Goal: Communication & Community: Answer question/provide support

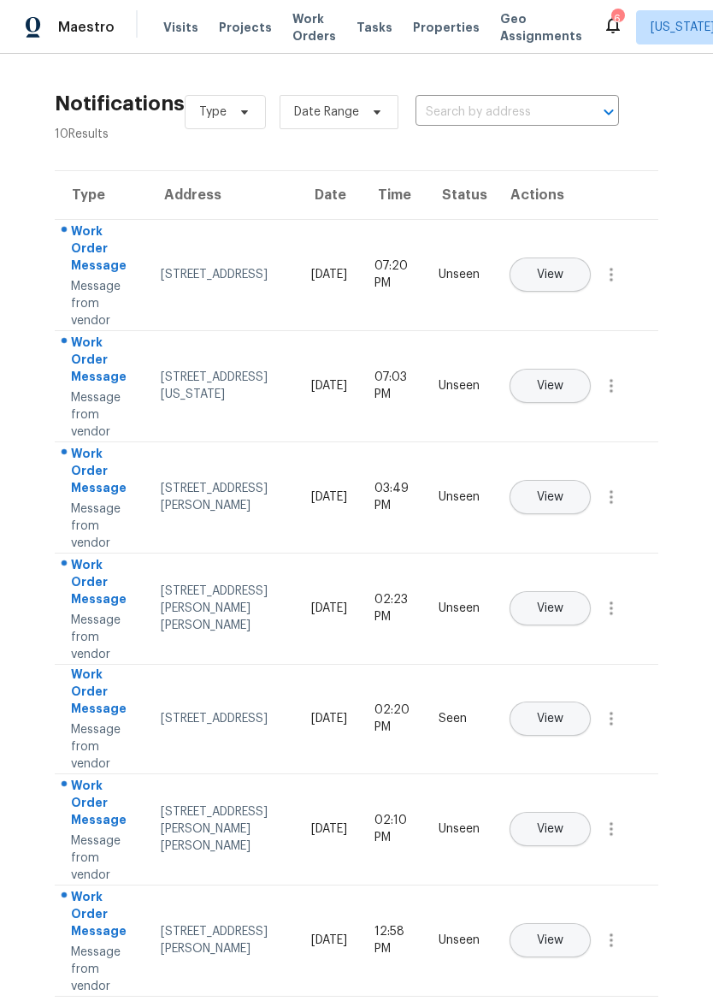
click at [416, 15] on div "Visits Projects Work Orders Tasks Properties Geo Assignments" at bounding box center [383, 27] width 440 height 34
click at [475, 107] on input "text" at bounding box center [494, 112] width 156 height 27
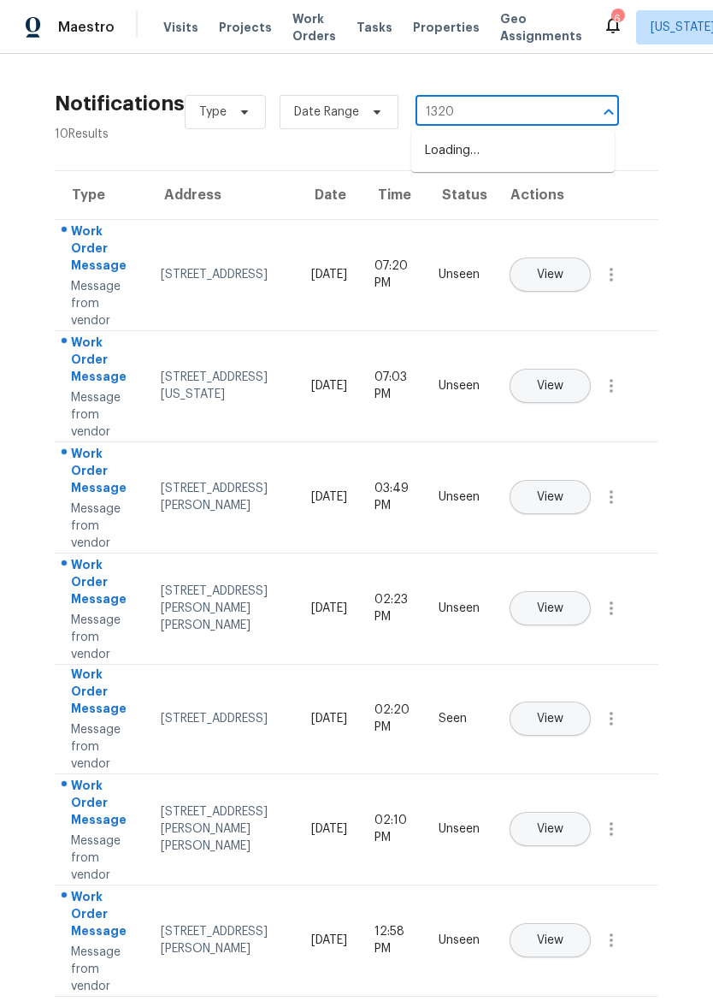
type input "13201"
click at [511, 159] on li "[STREET_ADDRESS][US_STATE]" at bounding box center [513, 151] width 204 height 28
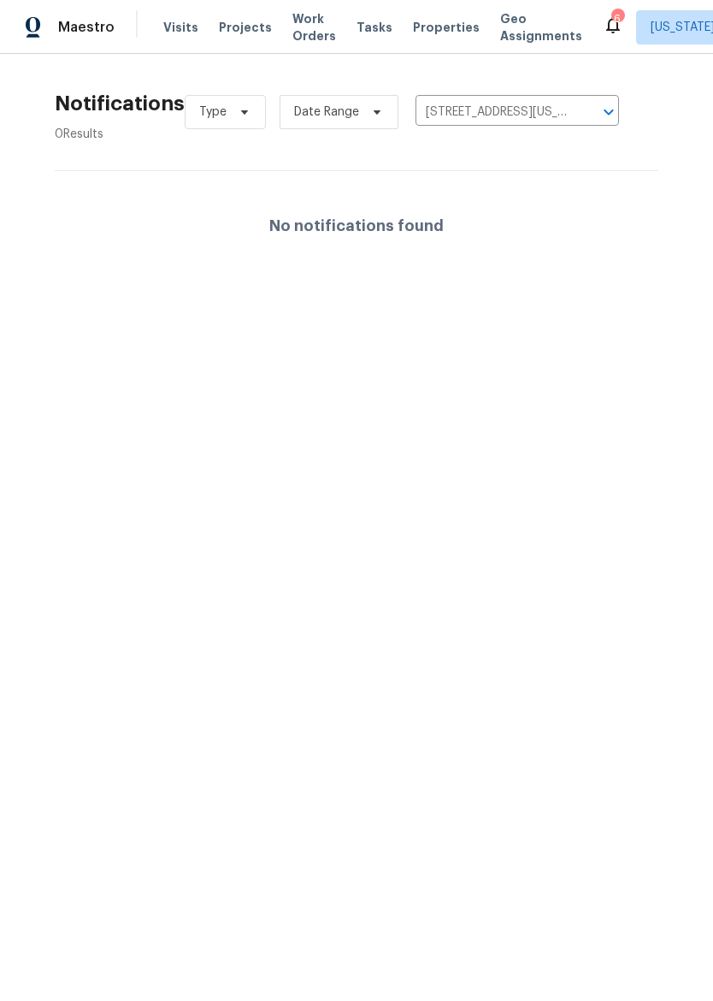
click at [427, 20] on span "Properties" at bounding box center [446, 27] width 67 height 17
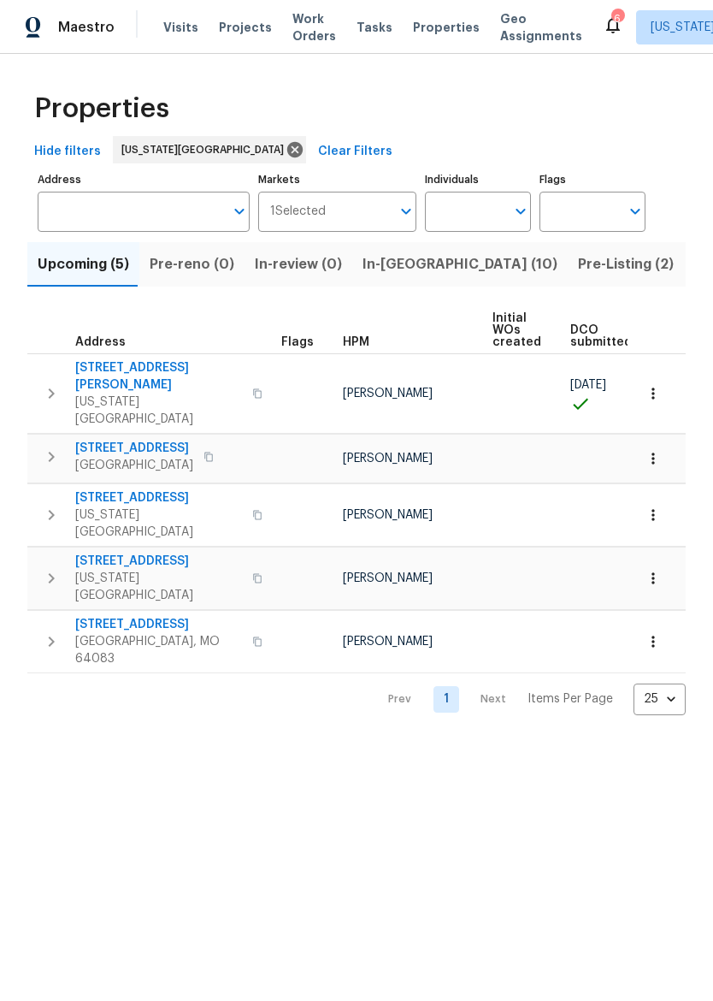
click at [69, 217] on input "Address" at bounding box center [131, 212] width 186 height 40
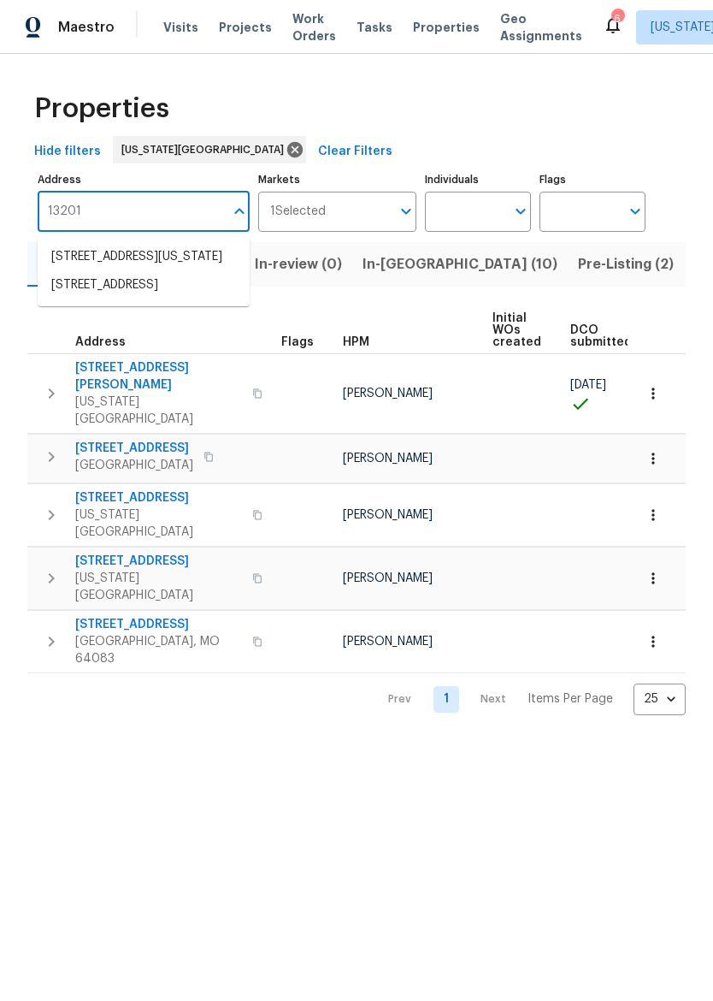
type input "13201 e"
click at [77, 271] on li "[STREET_ADDRESS][US_STATE]" at bounding box center [144, 257] width 212 height 28
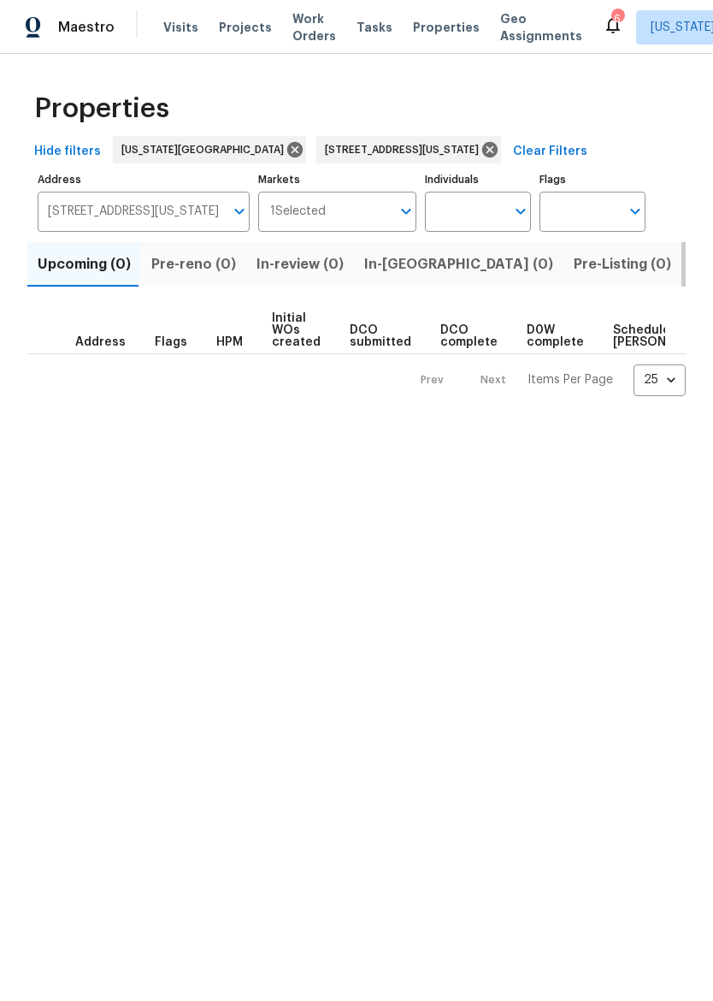
click at [692, 264] on span "Listed (1)" at bounding box center [723, 264] width 62 height 24
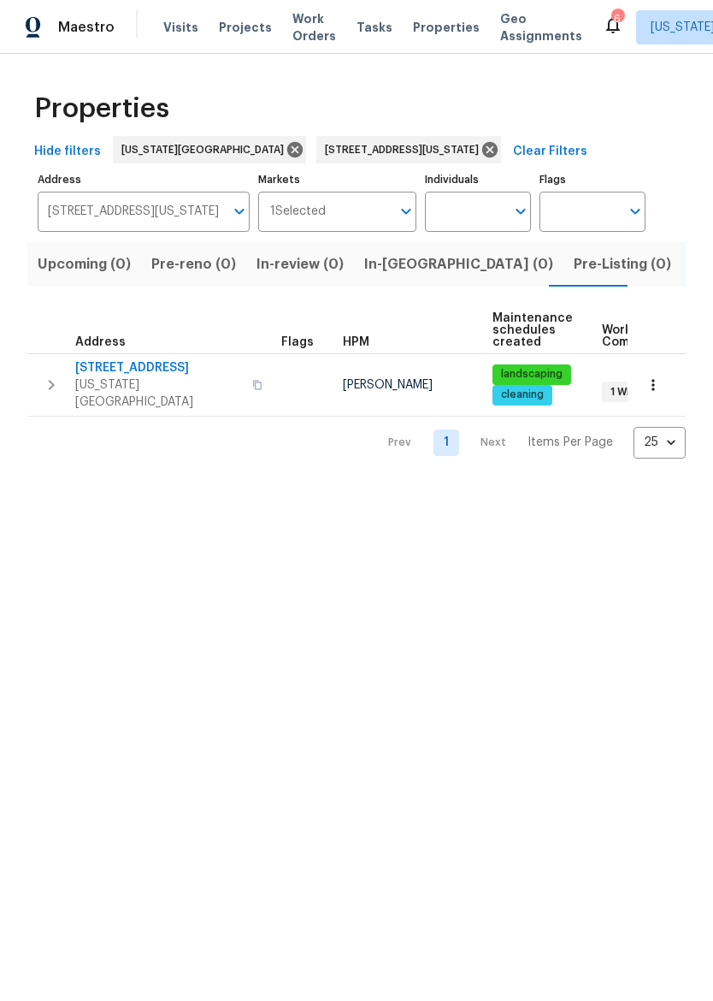
click at [128, 363] on span "[STREET_ADDRESS]" at bounding box center [158, 367] width 167 height 17
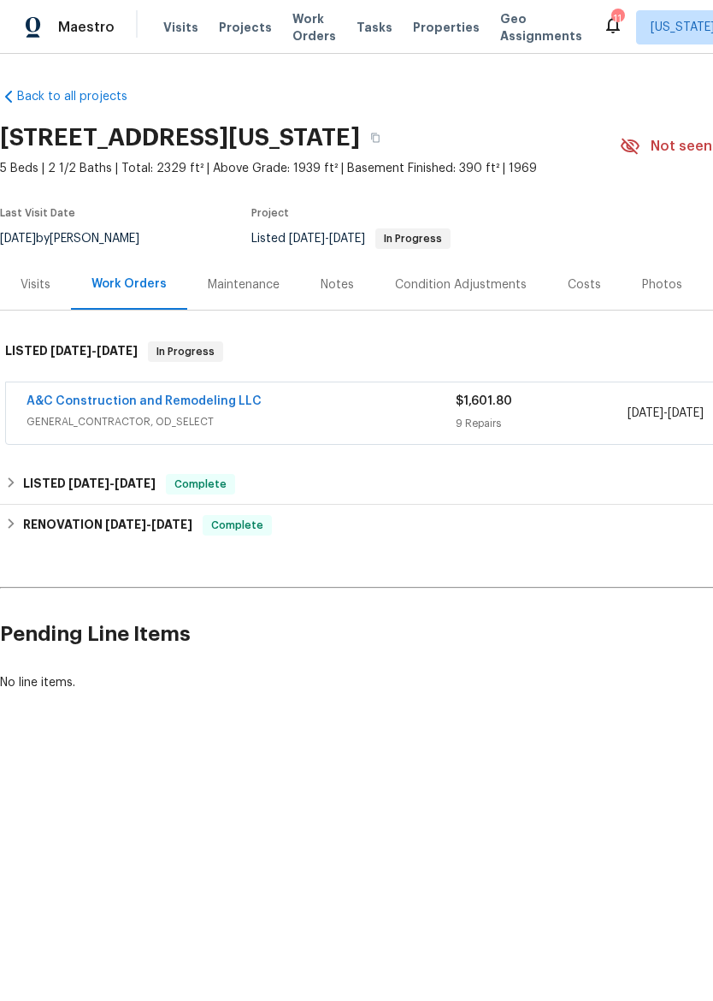
click at [92, 401] on link "A&C Construction and Remodeling LLC" at bounding box center [144, 401] width 235 height 12
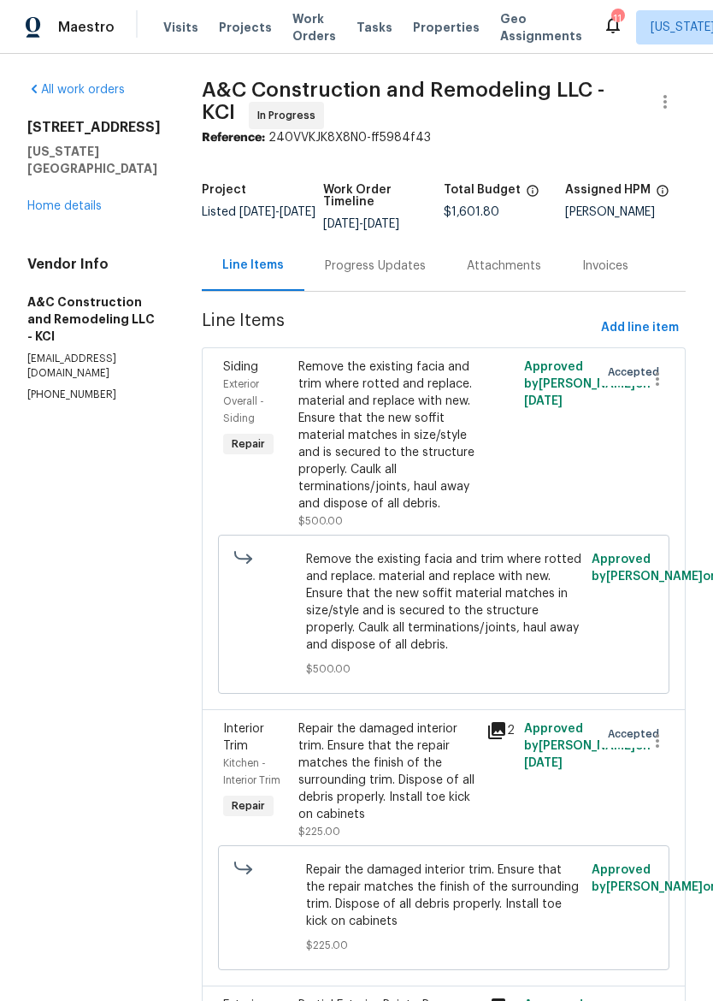
click at [420, 291] on div "Progress Updates" at bounding box center [375, 265] width 142 height 50
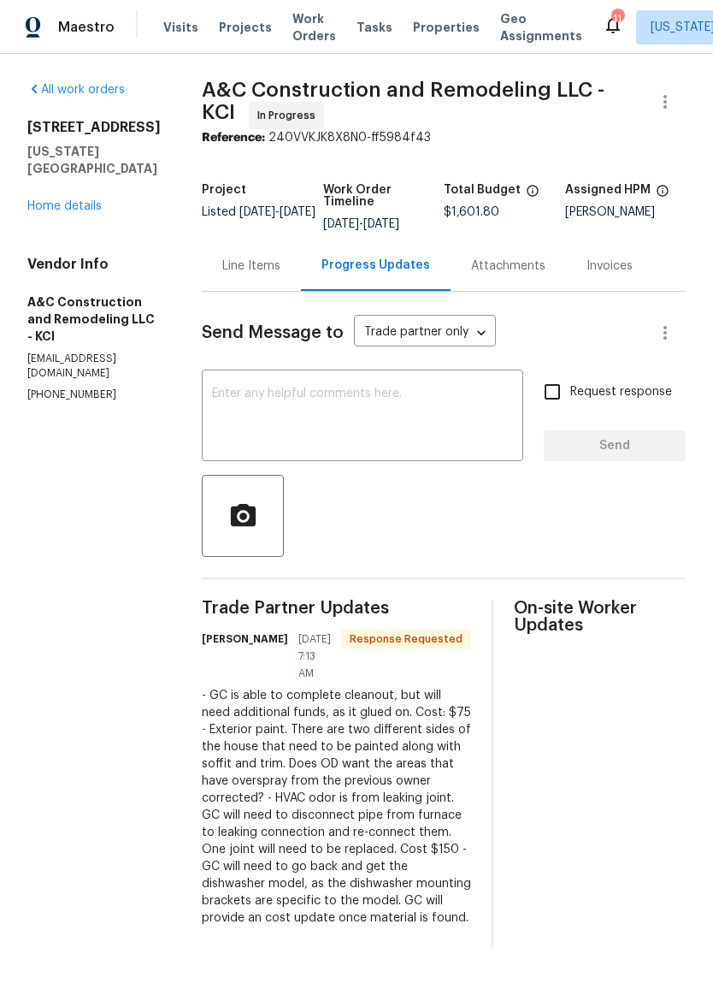
scroll to position [6, 0]
click at [428, 411] on textarea at bounding box center [362, 417] width 301 height 60
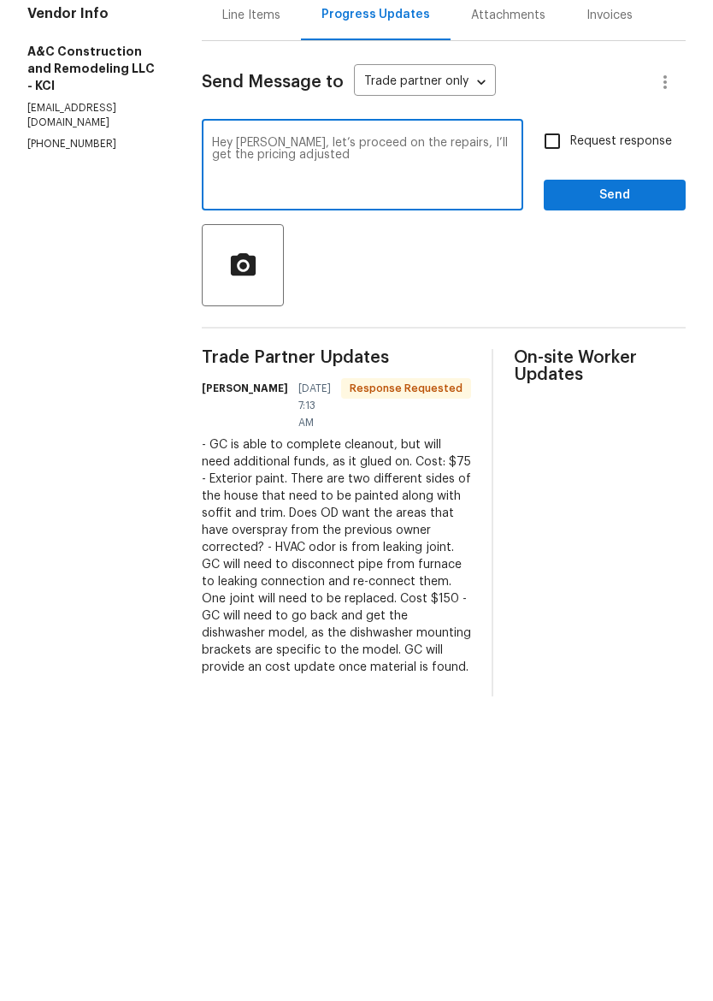
type textarea "Hey Charles, let’s proceed on the repairs, I’ll get the pricing adjusted"
click at [621, 430] on button "Send" at bounding box center [615, 446] width 142 height 32
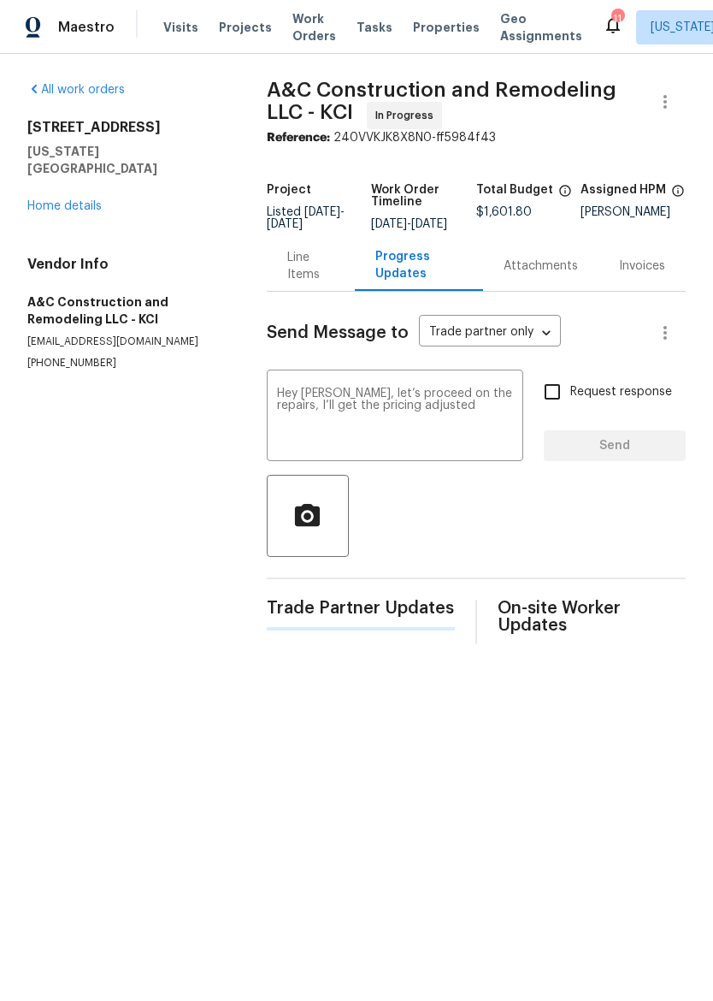
scroll to position [0, 0]
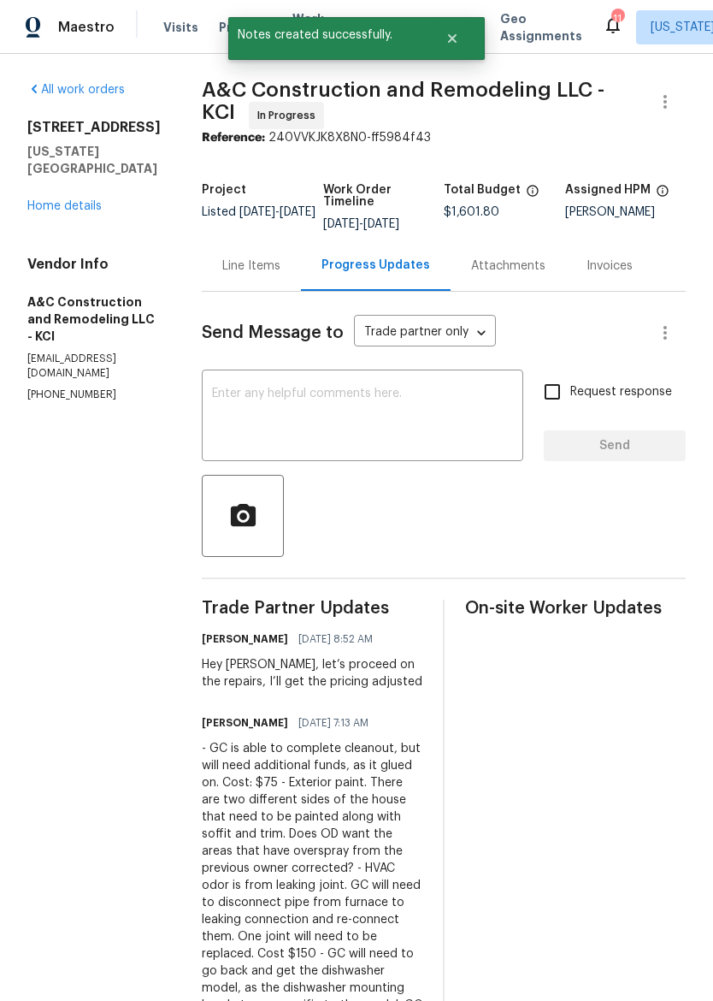
click at [52, 35] on div "Maestro" at bounding box center [57, 27] width 115 height 34
